Goal: Information Seeking & Learning: Learn about a topic

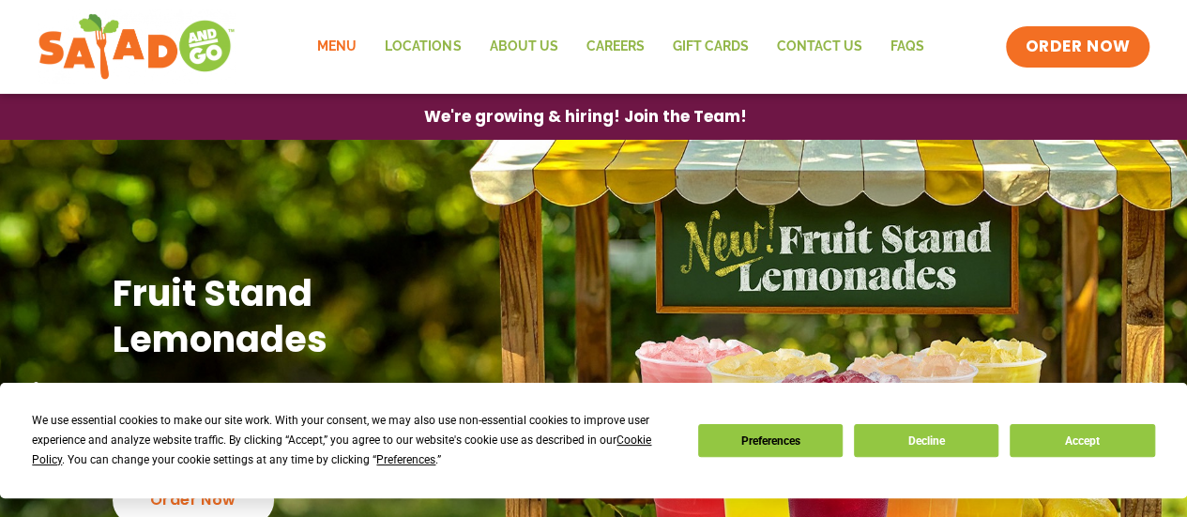
click at [355, 46] on link "Menu" at bounding box center [337, 46] width 68 height 43
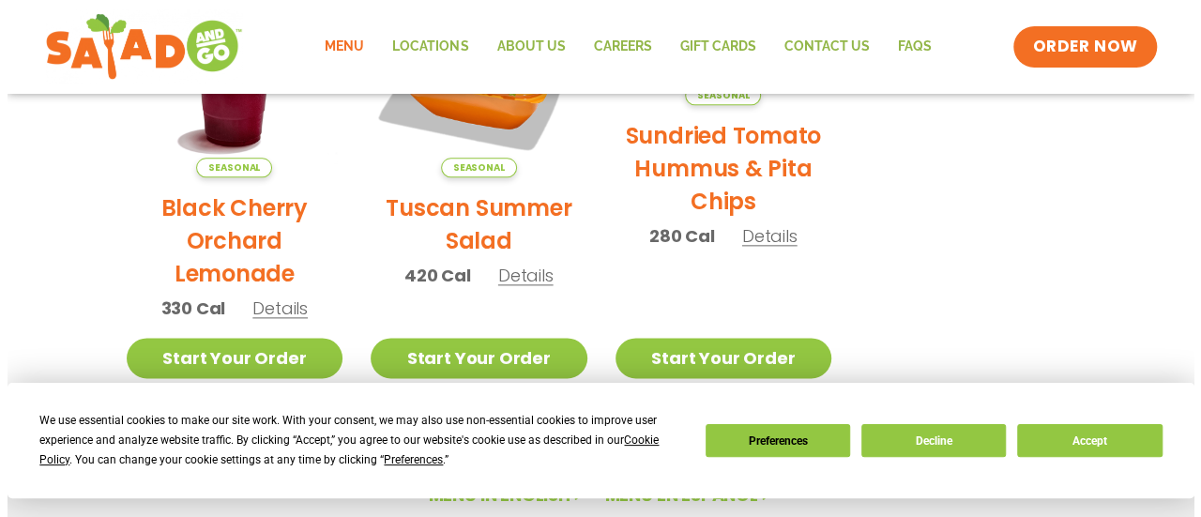
scroll to position [1051, 0]
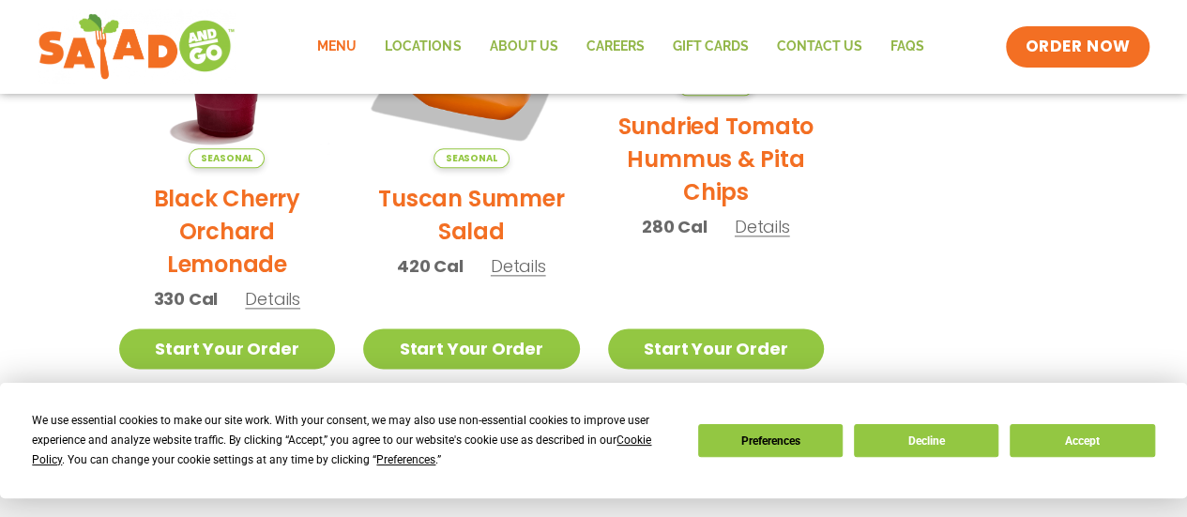
click at [533, 273] on span "Details" at bounding box center [518, 265] width 55 height 23
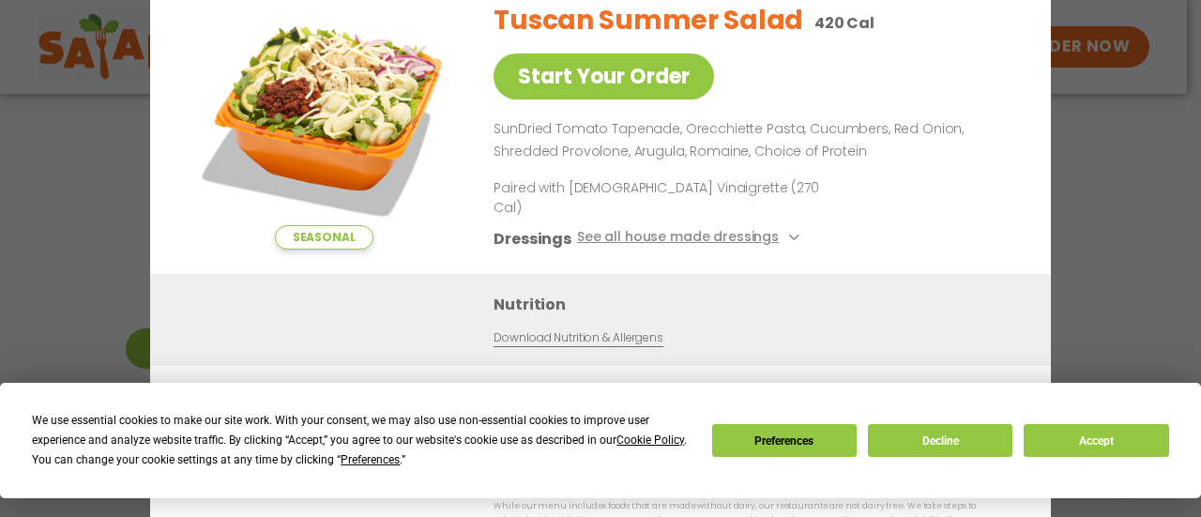
click at [1121, 193] on div "Seasonal Start Your Order Tuscan Summer Salad 420 Cal Start Your Order SunDried…" at bounding box center [600, 258] width 1201 height 517
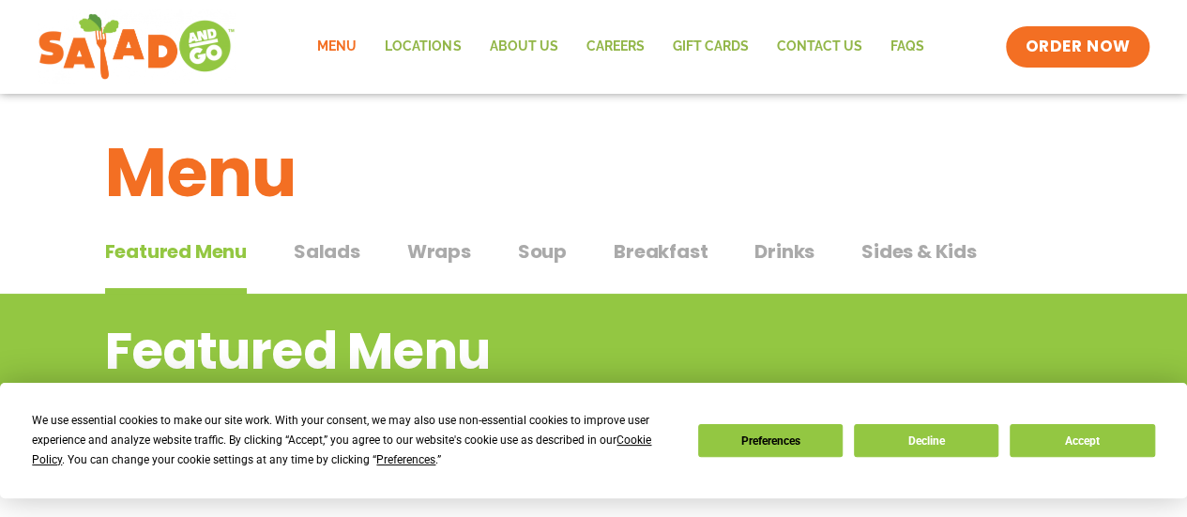
scroll to position [0, 0]
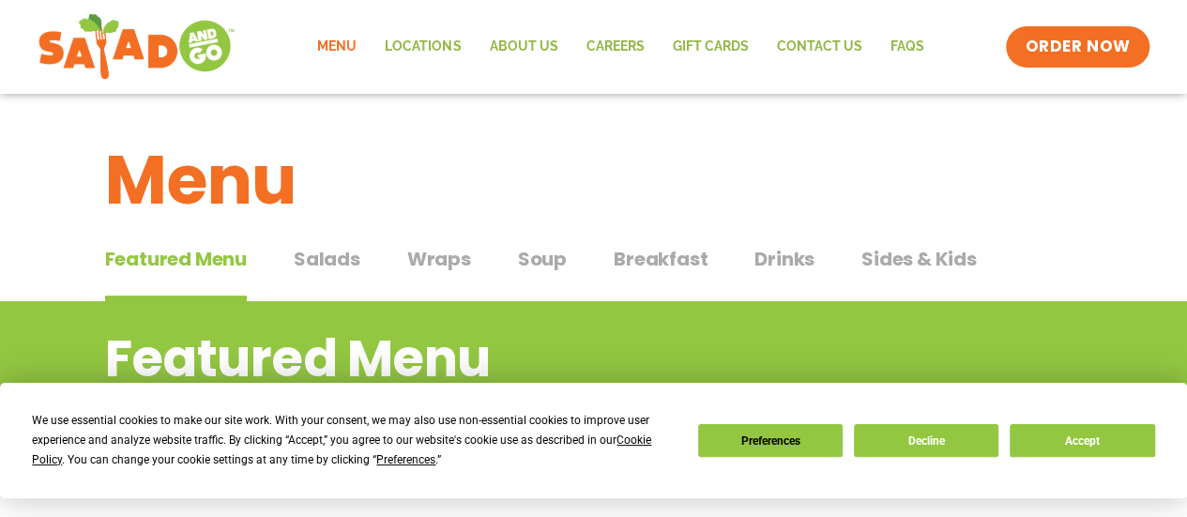
click at [325, 260] on span "Salads" at bounding box center [327, 259] width 67 height 28
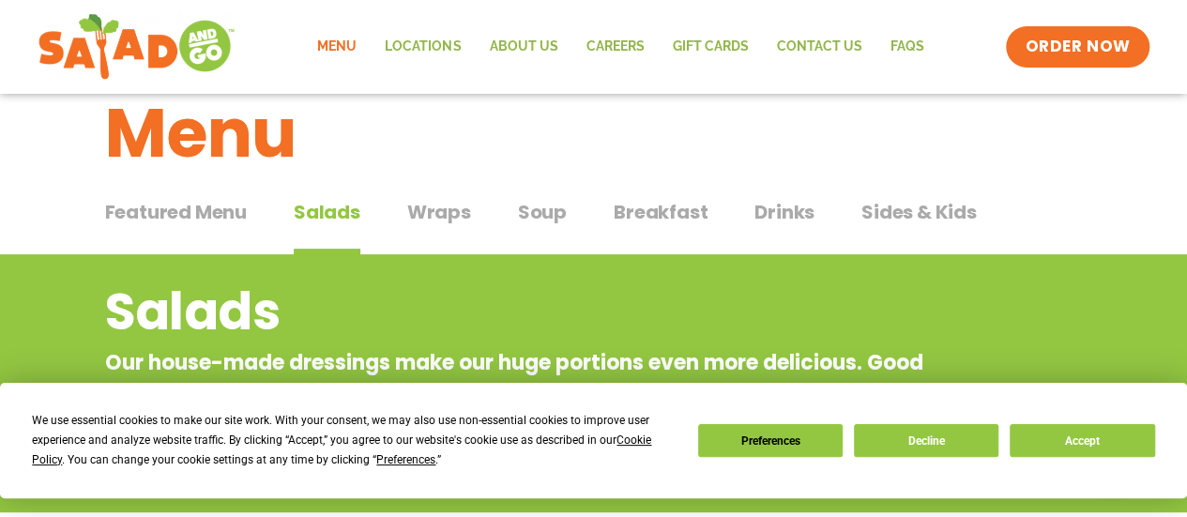
scroll to position [32, 0]
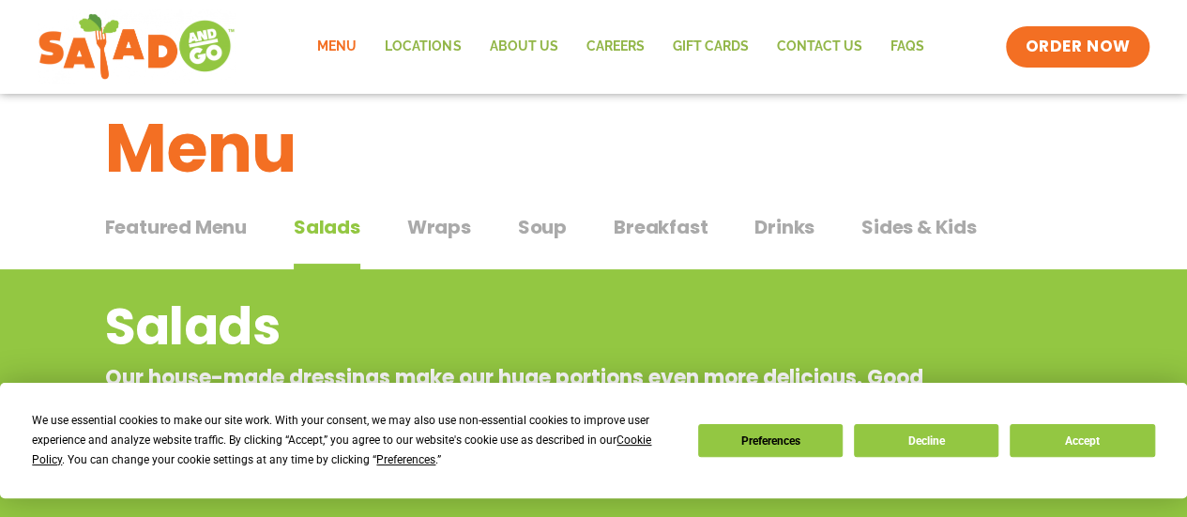
click at [434, 229] on span "Wraps" at bounding box center [439, 227] width 64 height 28
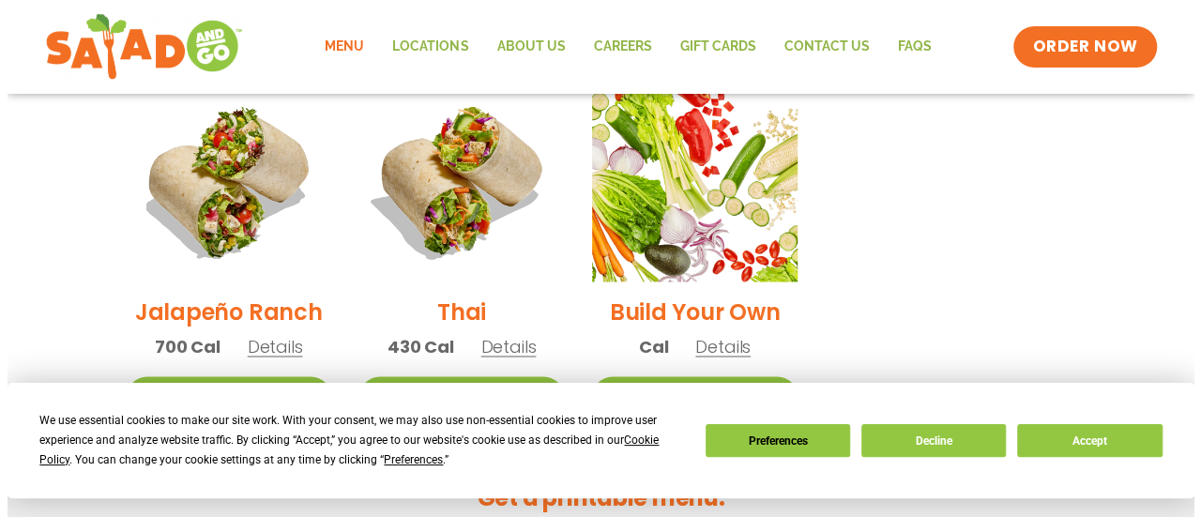
scroll to position [1411, 0]
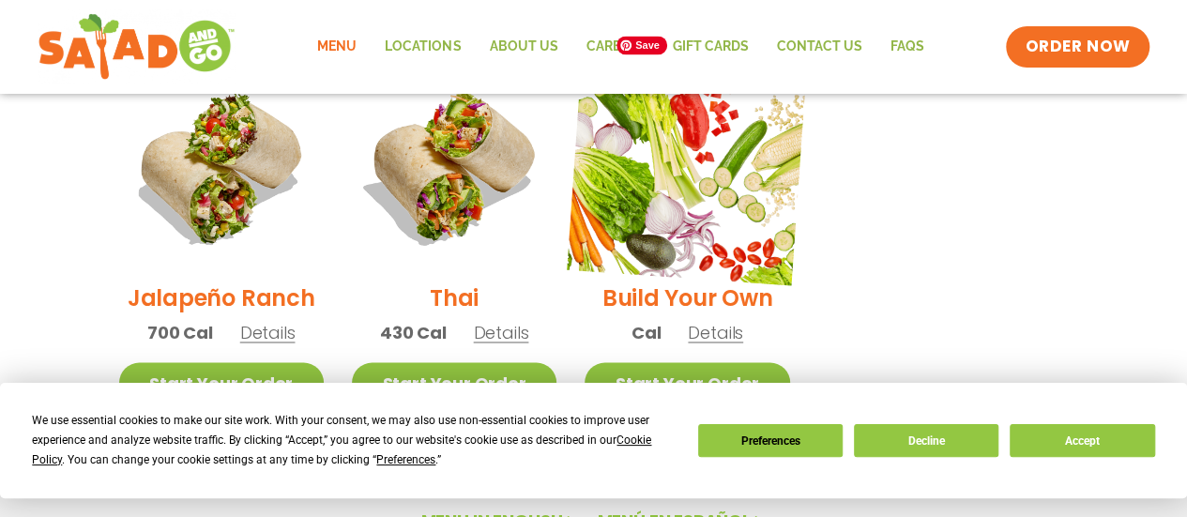
click at [700, 235] on img at bounding box center [687, 165] width 240 height 240
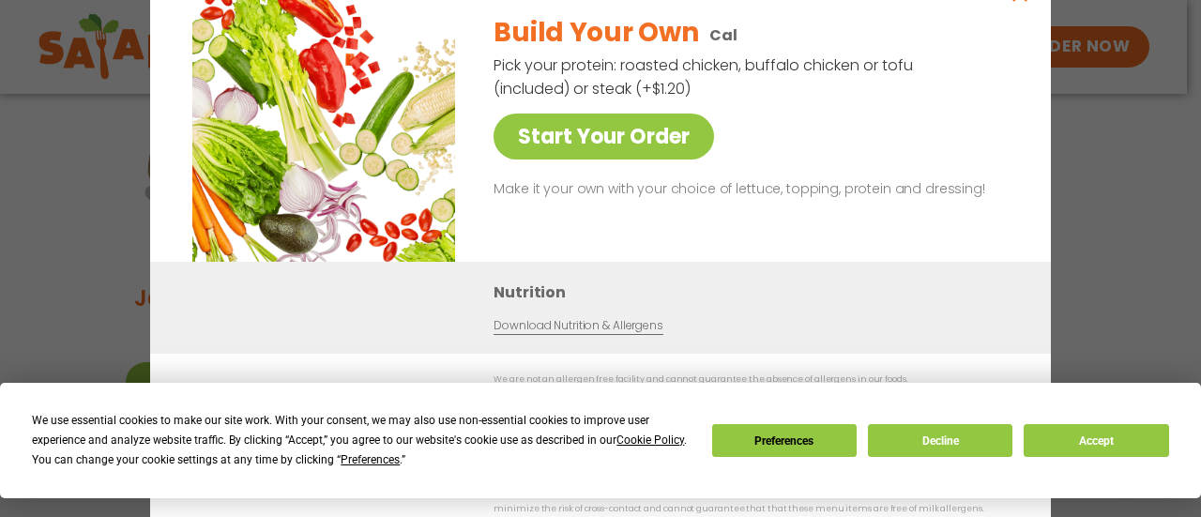
click at [1107, 230] on div "Start Your Order Build Your Own Cal Pick your protein: roasted chicken, buffalo…" at bounding box center [600, 258] width 1201 height 517
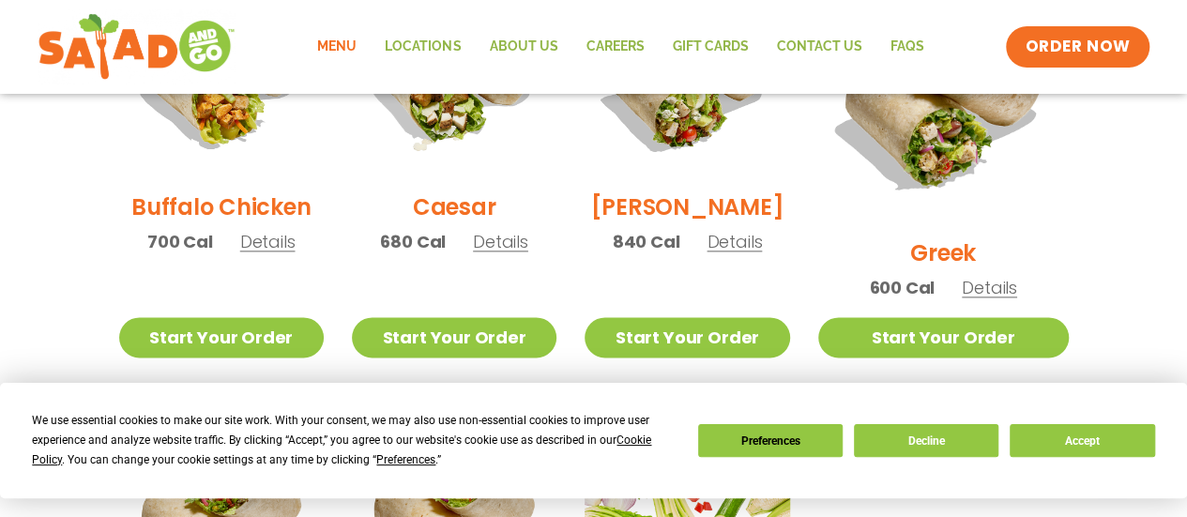
scroll to position [998, 0]
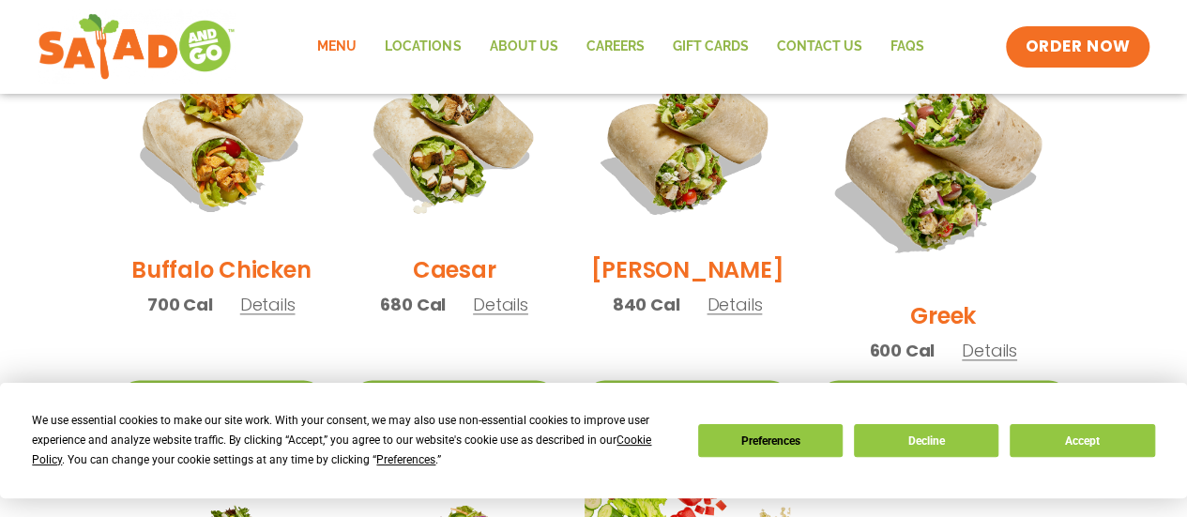
click at [512, 316] on span "Details" at bounding box center [500, 304] width 55 height 23
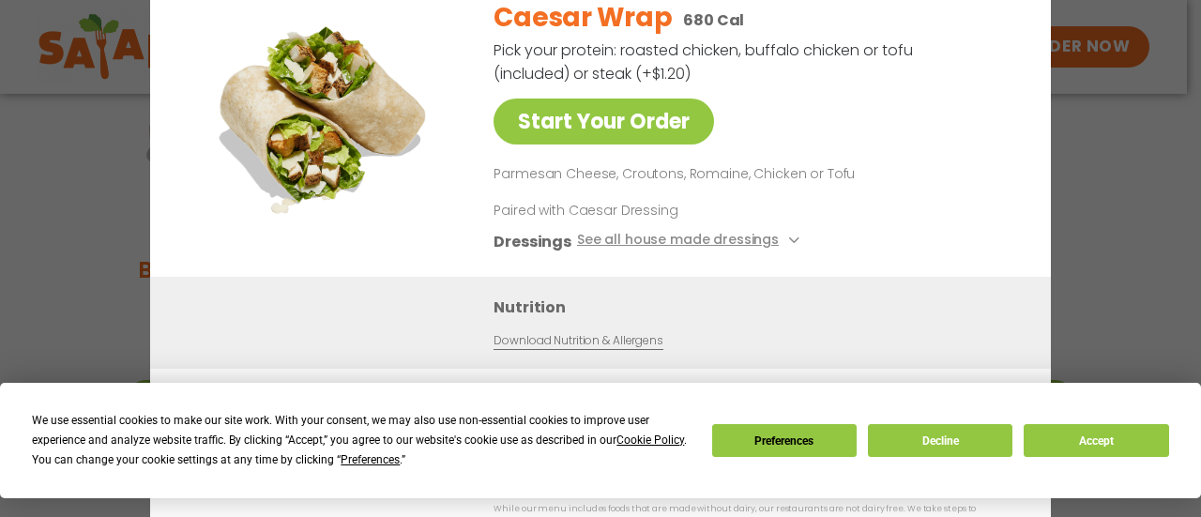
click at [1126, 227] on div "Start Your Order Caesar Wrap 680 Cal Pick your protein: roasted chicken, buffal…" at bounding box center [600, 258] width 1201 height 517
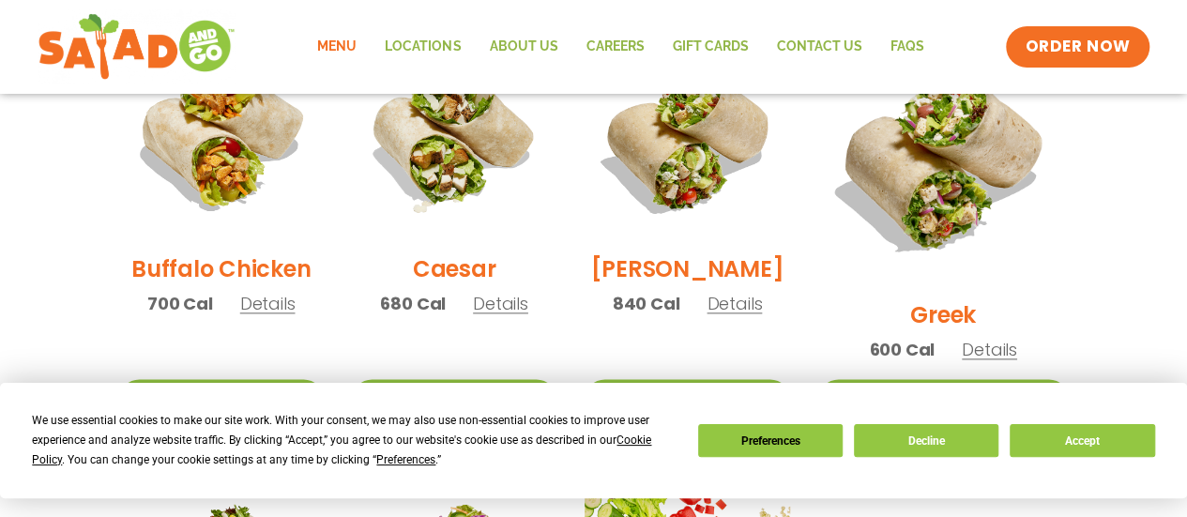
scroll to position [1007, 0]
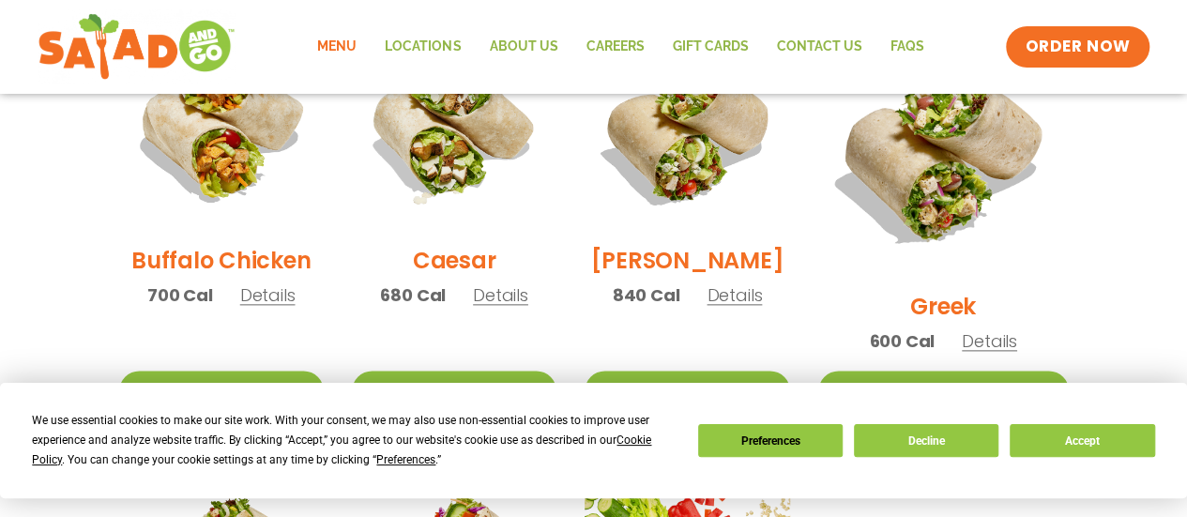
click at [924, 328] on span "600 Cal" at bounding box center [902, 340] width 66 height 25
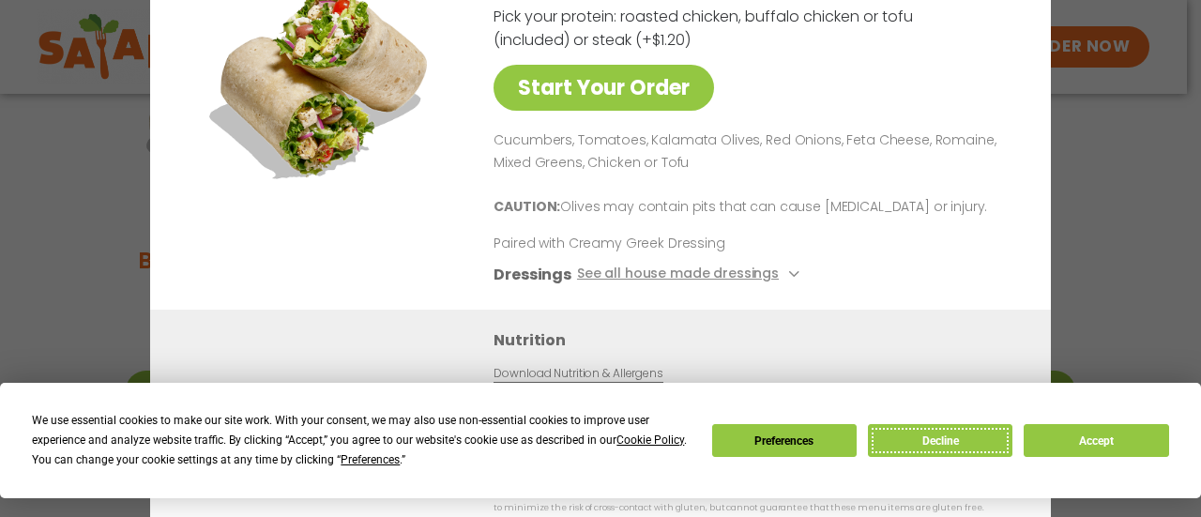
click at [929, 446] on button "Decline" at bounding box center [940, 440] width 144 height 33
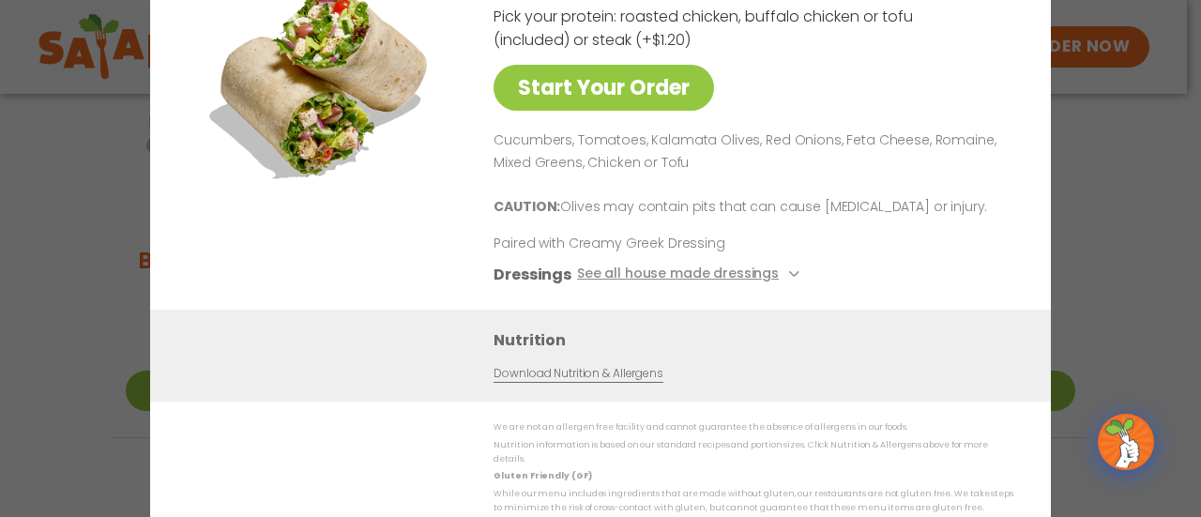
click at [621, 380] on link "Download Nutrition & Allergens" at bounding box center [577, 374] width 169 height 18
click at [1129, 108] on div "Start Your Order Greek Wrap 600 Cal Pick your protein: roasted chicken, buffalo…" at bounding box center [600, 258] width 1201 height 517
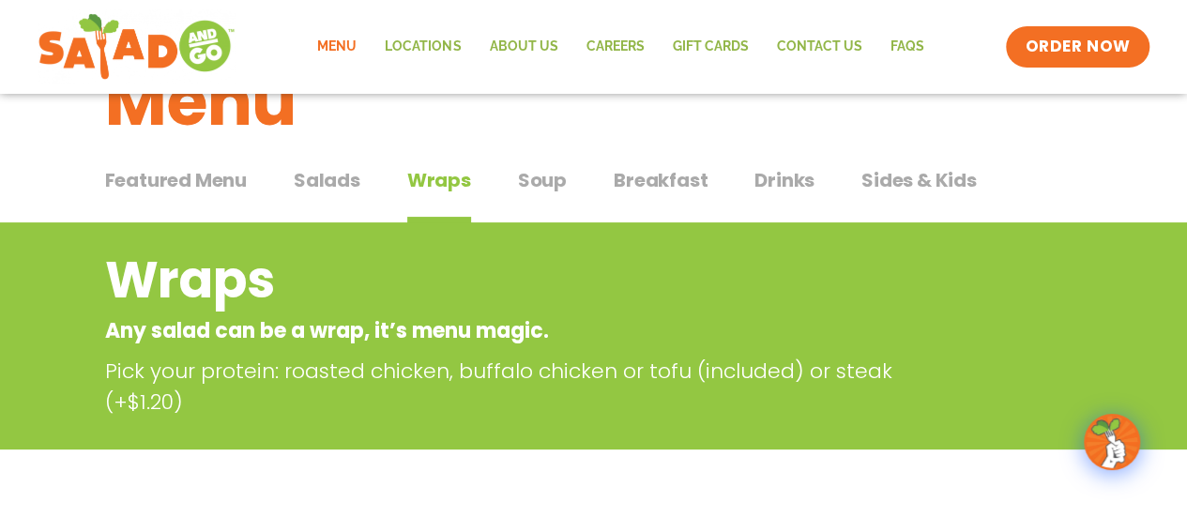
scroll to position [0, 0]
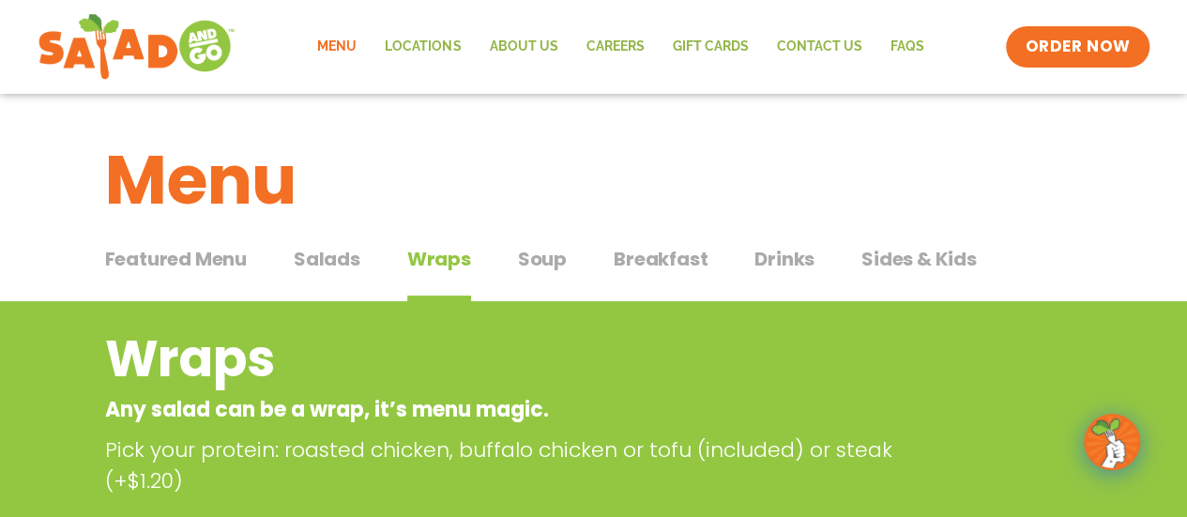
click at [550, 252] on span "Soup" at bounding box center [542, 259] width 49 height 28
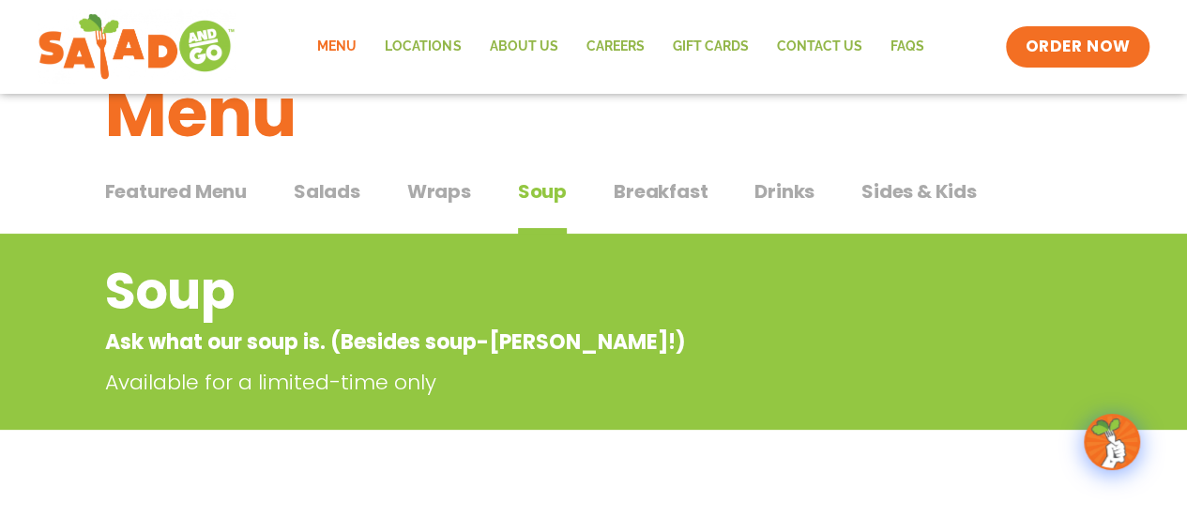
scroll to position [58, 0]
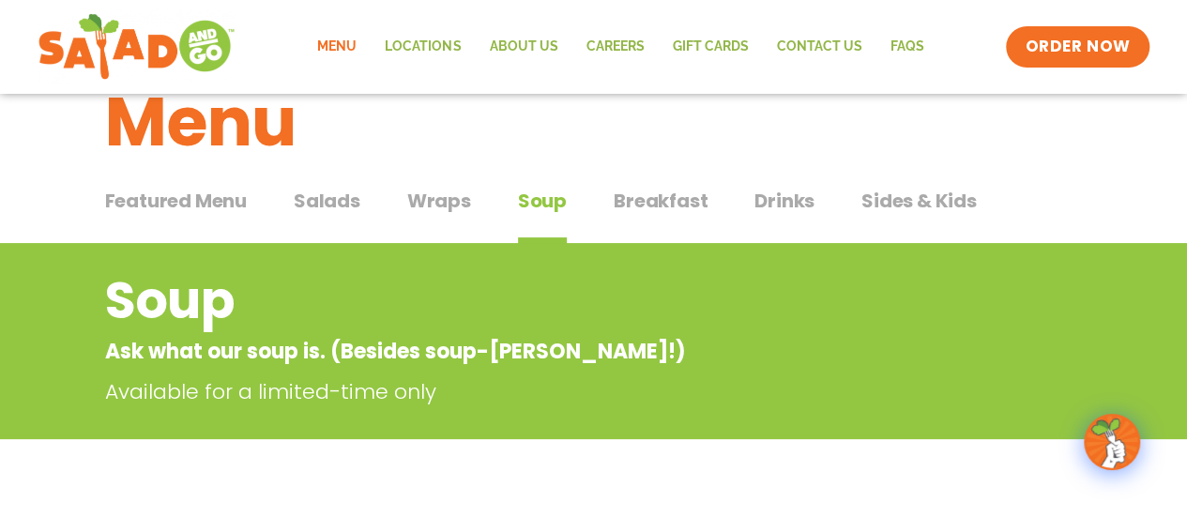
click at [663, 205] on span "Breakfast" at bounding box center [660, 201] width 94 height 28
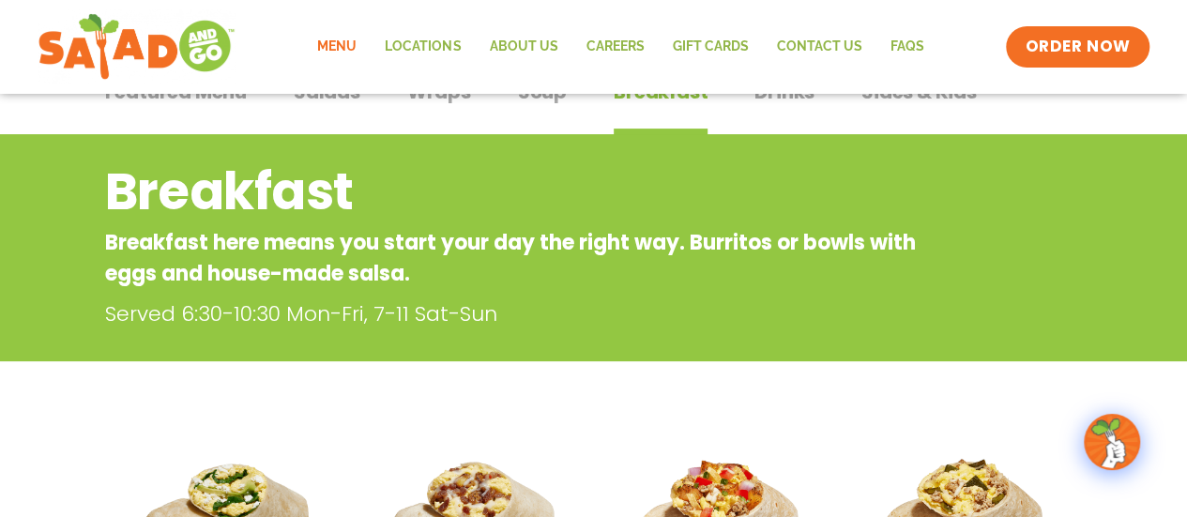
scroll to position [110, 0]
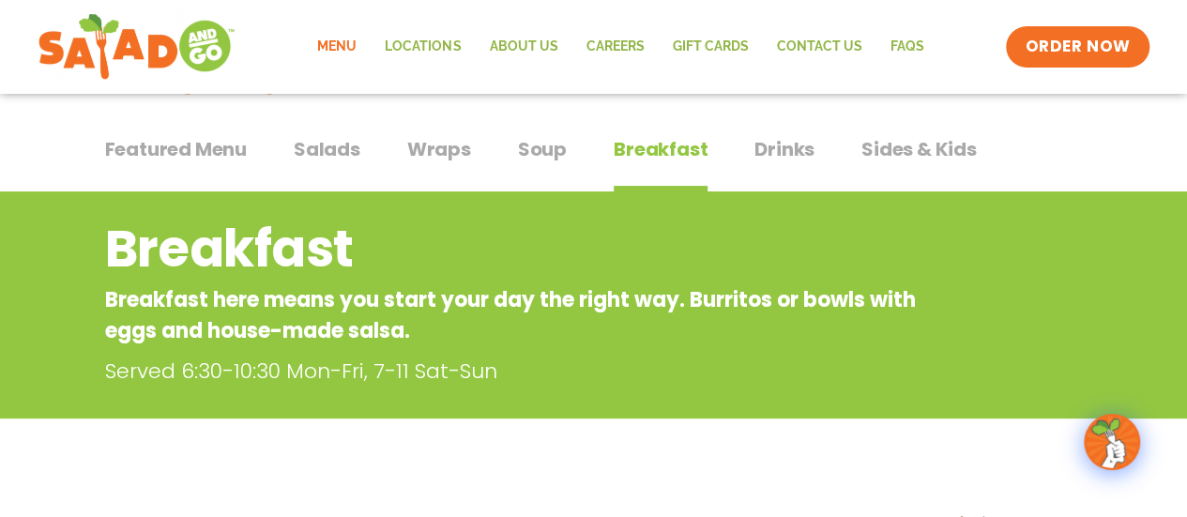
click at [951, 144] on span "Sides & Kids" at bounding box center [918, 149] width 115 height 28
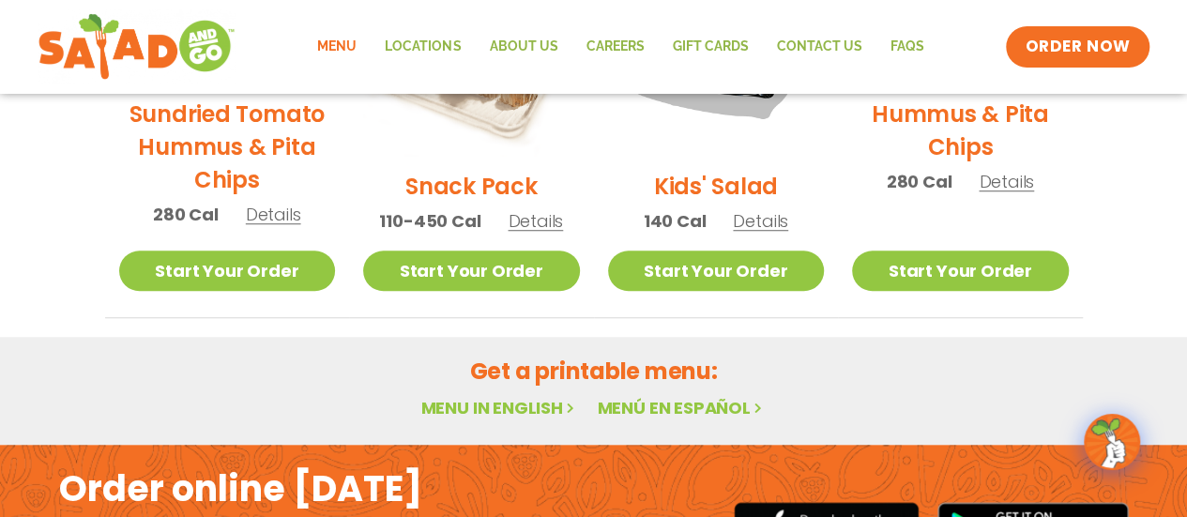
scroll to position [653, 0]
